Goal: Task Accomplishment & Management: Complete application form

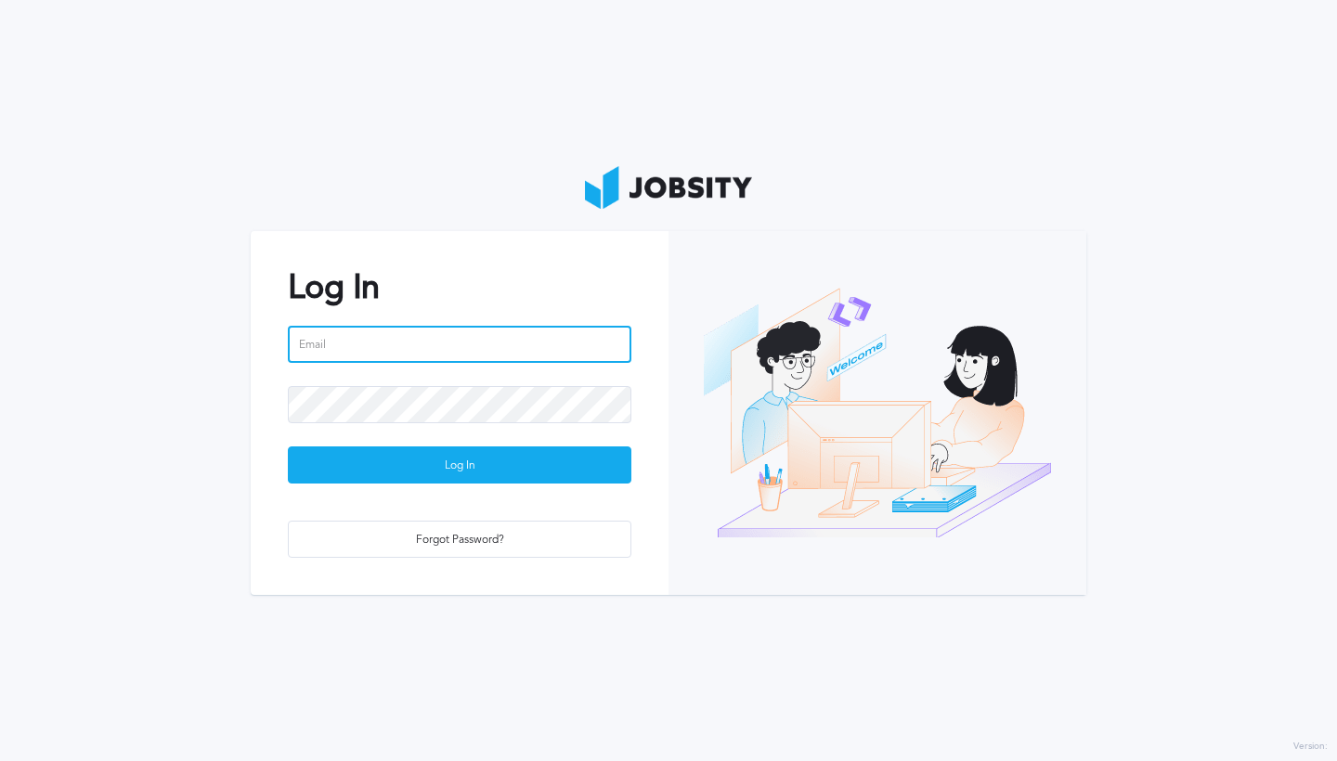
type input "[PERSON_NAME][EMAIL_ADDRESS][PERSON_NAME][DOMAIN_NAME]"
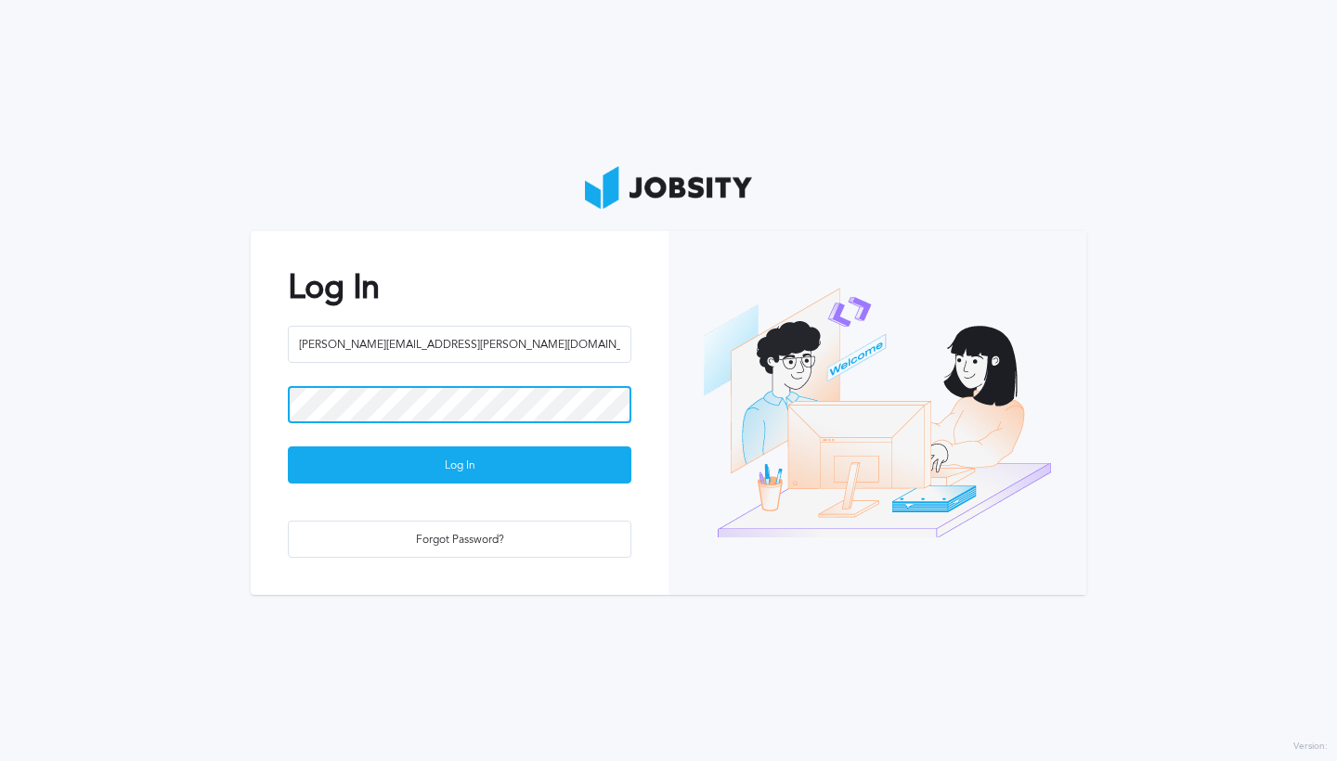
click at [460, 464] on button "Log In" at bounding box center [460, 465] width 344 height 37
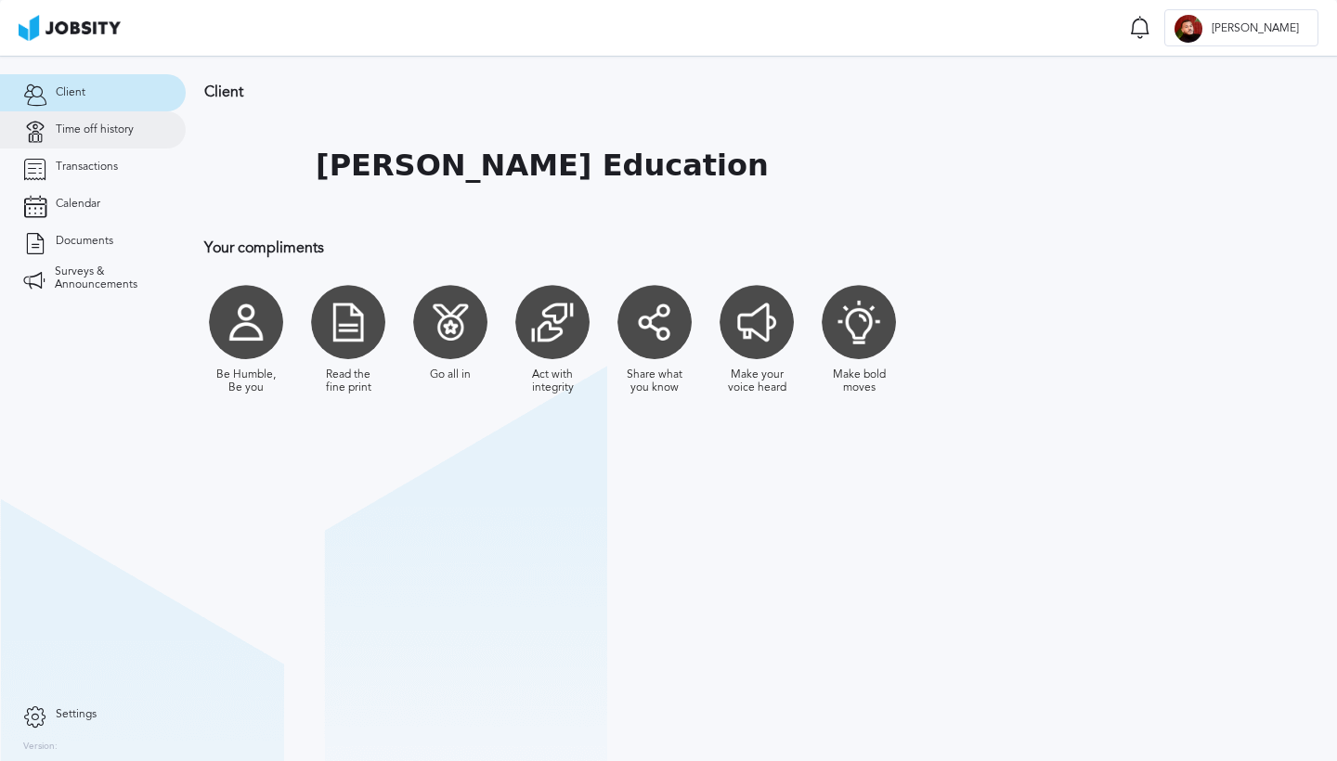
click at [110, 141] on link "Time off history" at bounding box center [93, 129] width 186 height 37
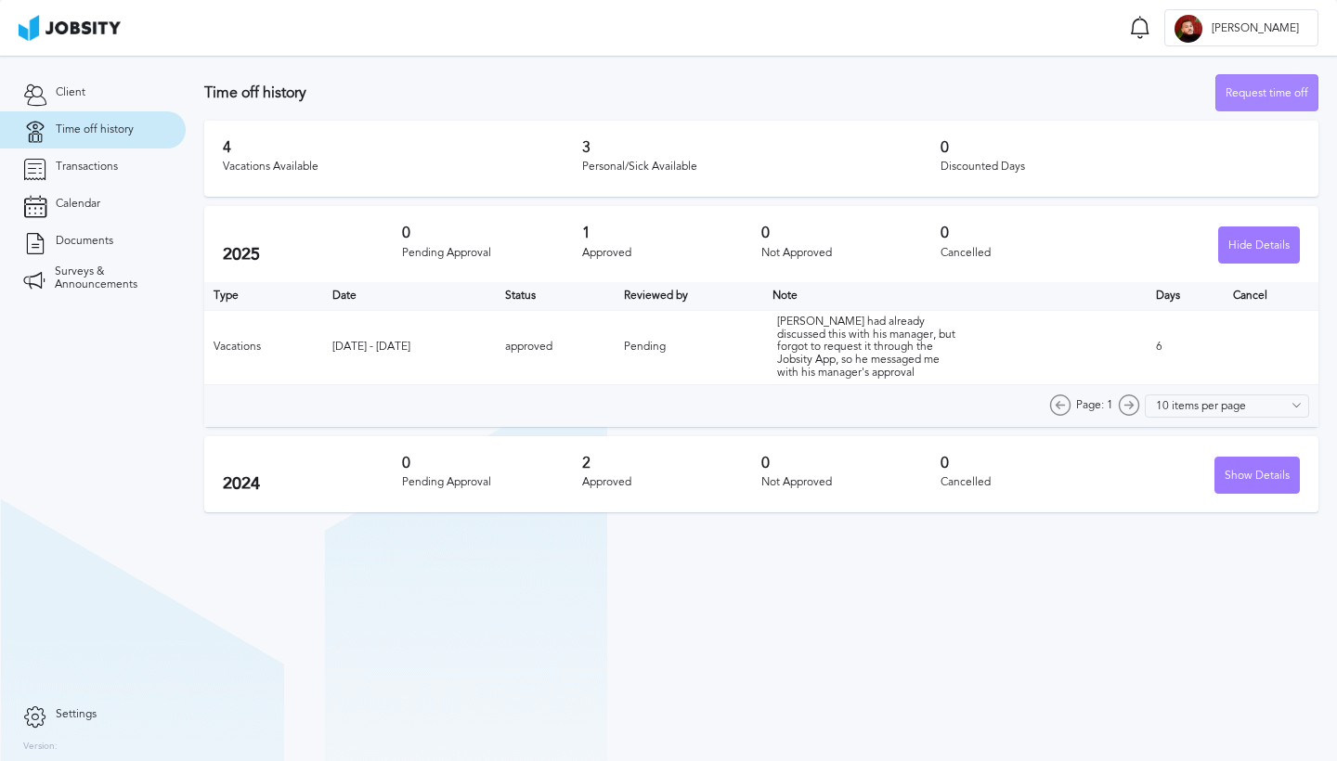
click at [1281, 85] on div "Request time off" at bounding box center [1266, 93] width 101 height 37
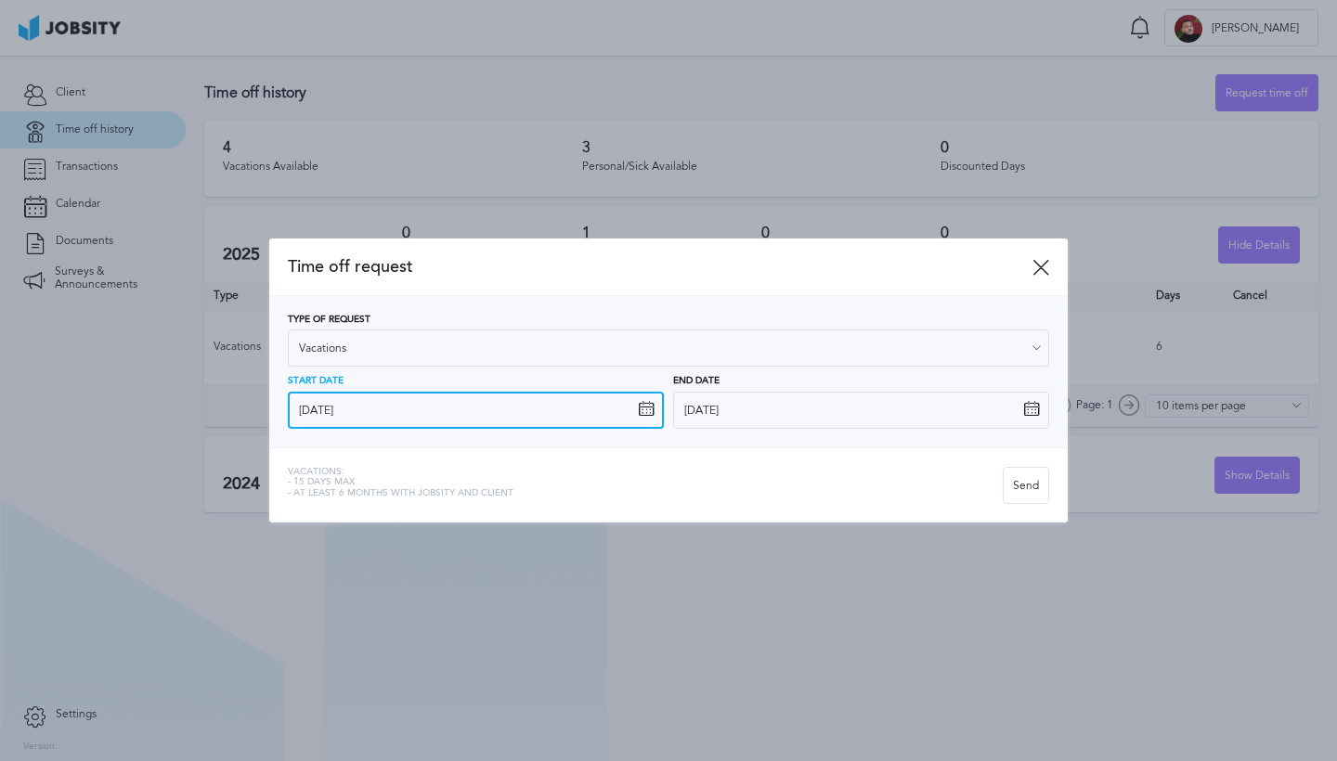
click at [604, 407] on input "[DATE]" at bounding box center [476, 410] width 376 height 37
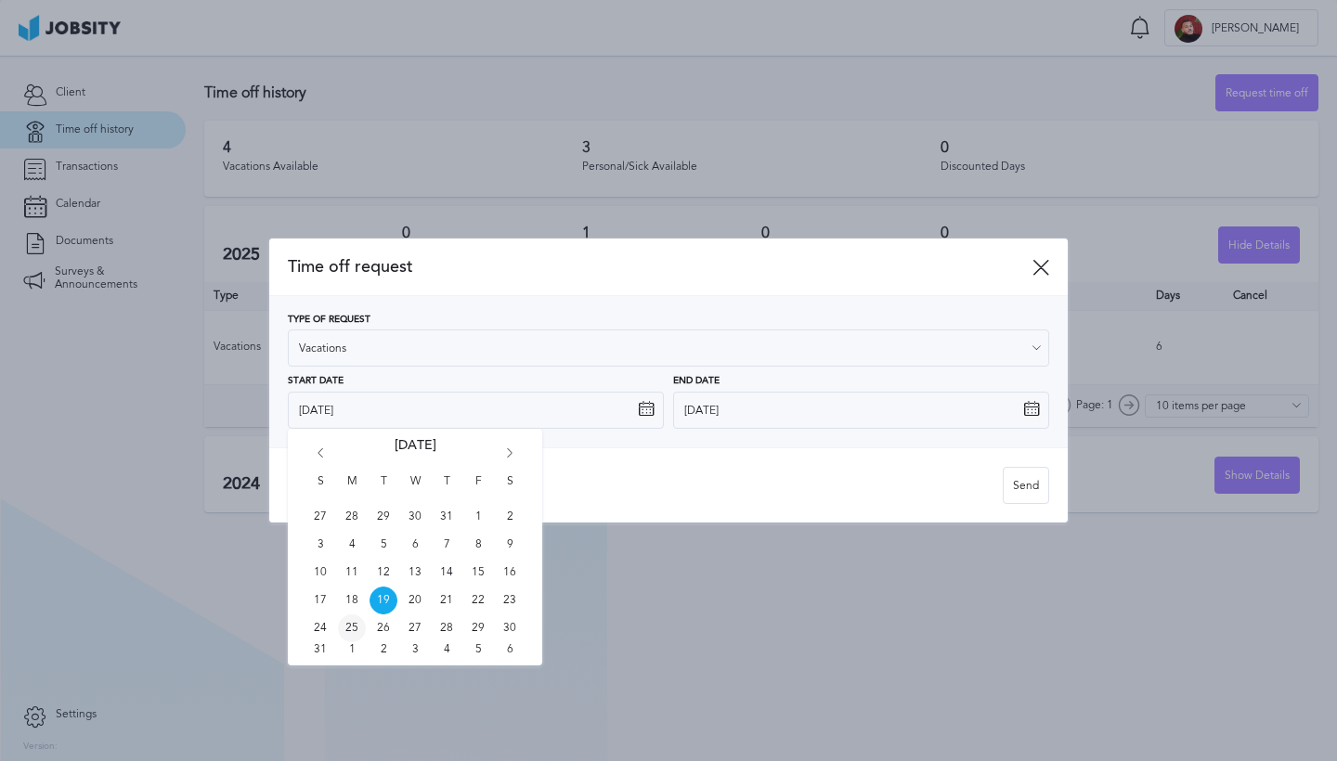
click at [344, 633] on span "25" at bounding box center [352, 629] width 28 height 28
type input "[DATE]"
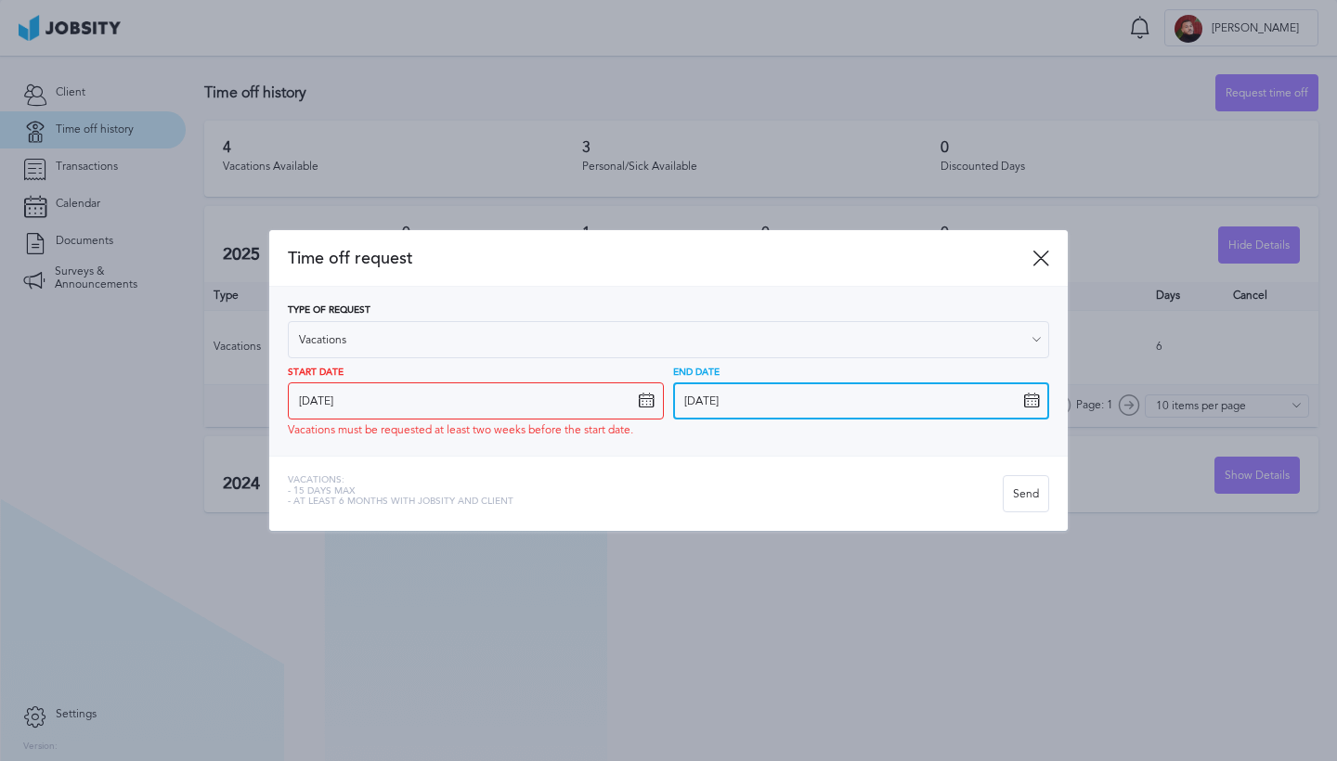
click at [780, 391] on input "[DATE]" at bounding box center [861, 401] width 376 height 37
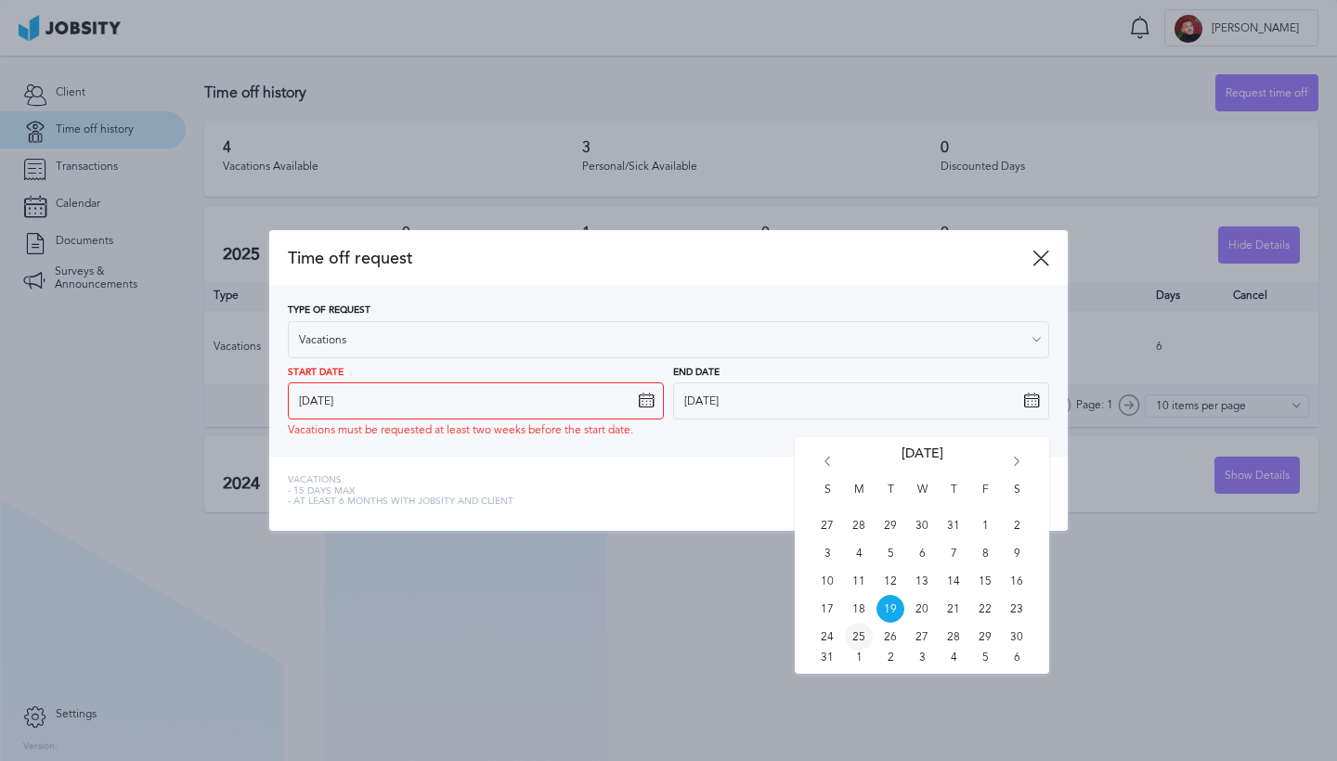
click at [866, 633] on span "25" at bounding box center [859, 637] width 28 height 28
type input "[DATE]"
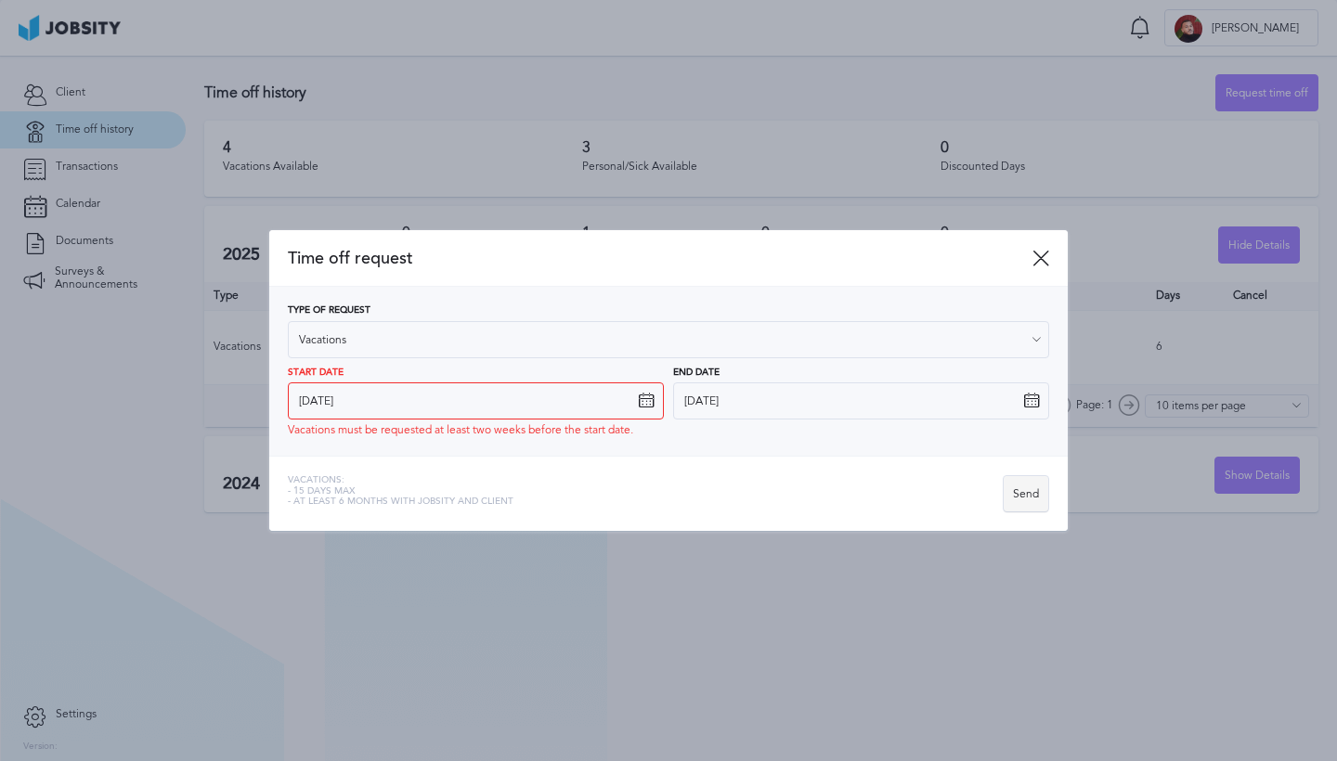
click at [1013, 505] on div "Send" at bounding box center [1026, 494] width 45 height 37
click at [1023, 500] on div "Send" at bounding box center [1026, 494] width 45 height 37
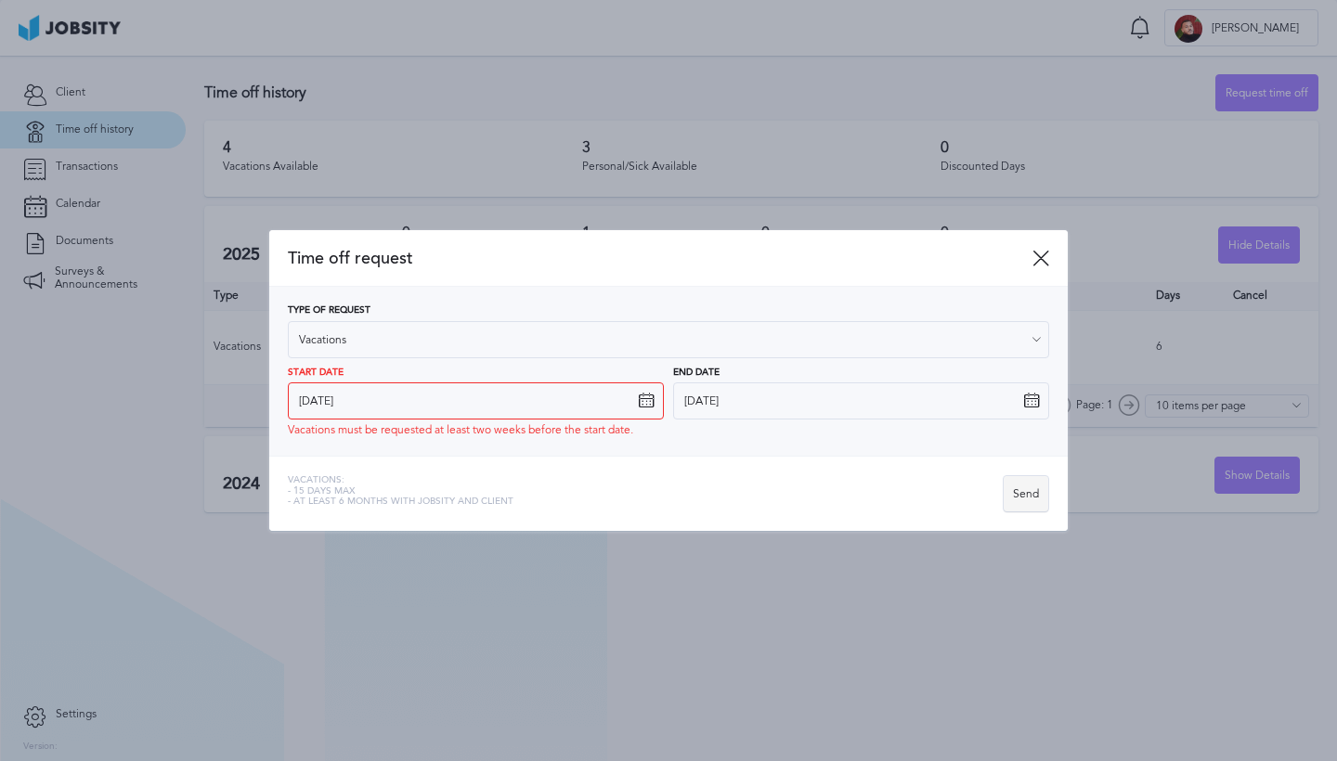
click at [1023, 500] on div "Send" at bounding box center [1026, 494] width 45 height 37
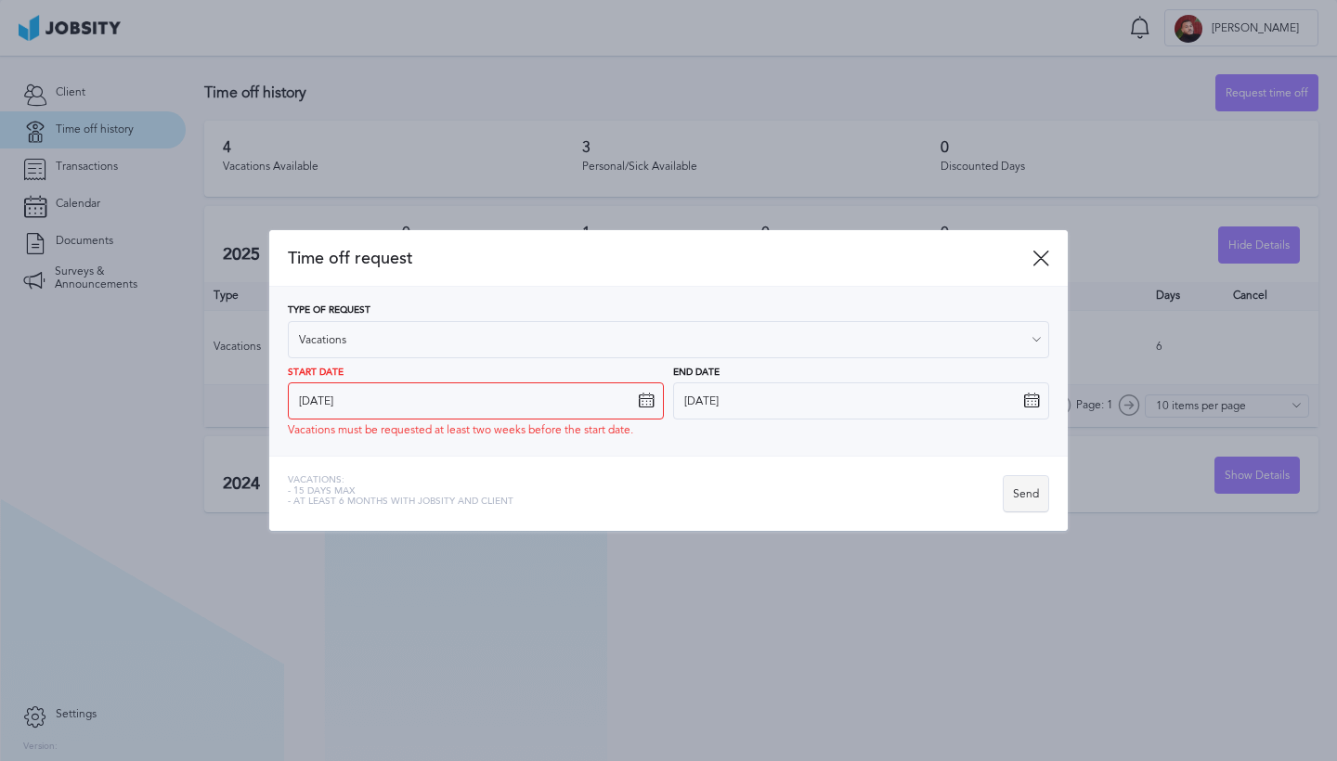
click at [1023, 500] on div "Send" at bounding box center [1026, 494] width 45 height 37
drag, startPoint x: 1149, startPoint y: 543, endPoint x: 1001, endPoint y: 549, distance: 147.8
click at [1001, 549] on div at bounding box center [668, 380] width 1337 height 761
